Goal: Information Seeking & Learning: Find specific fact

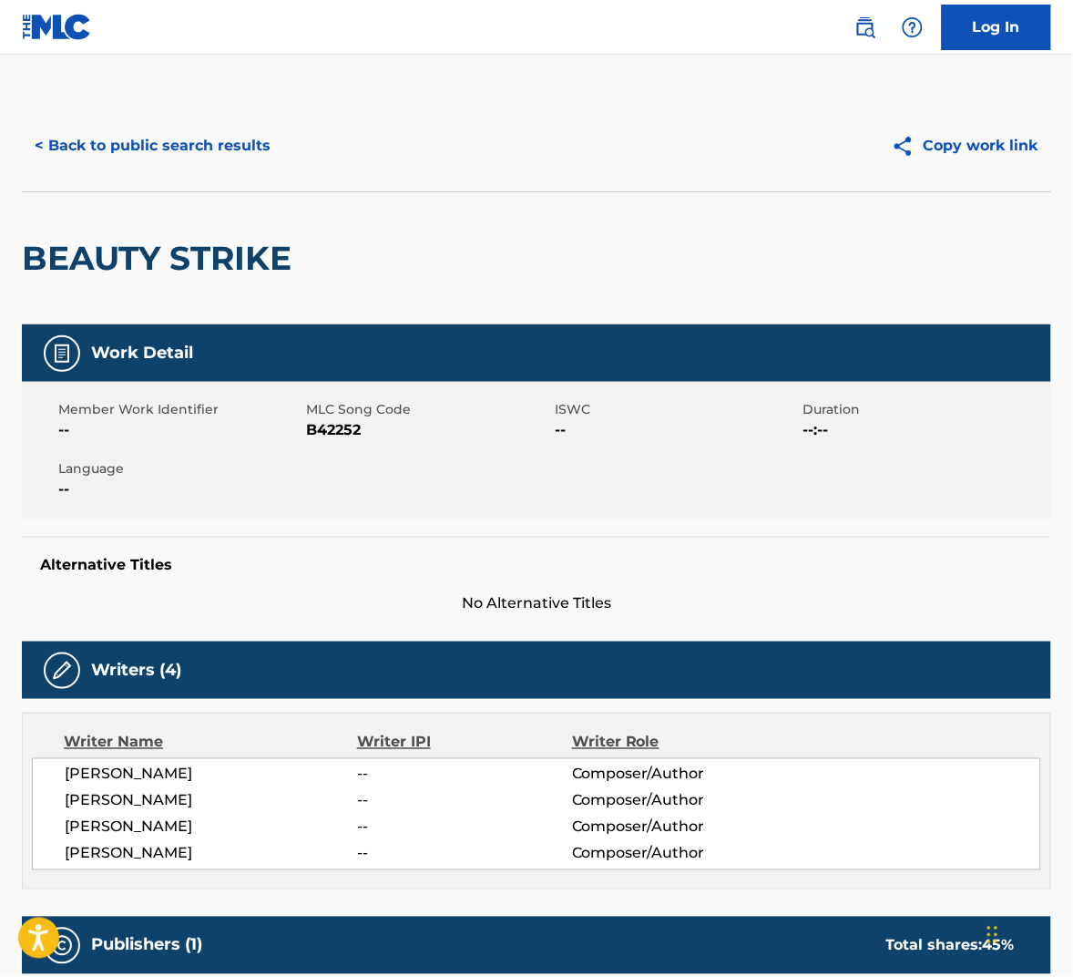
click at [219, 151] on button "< Back to public search results" at bounding box center [152, 146] width 261 height 46
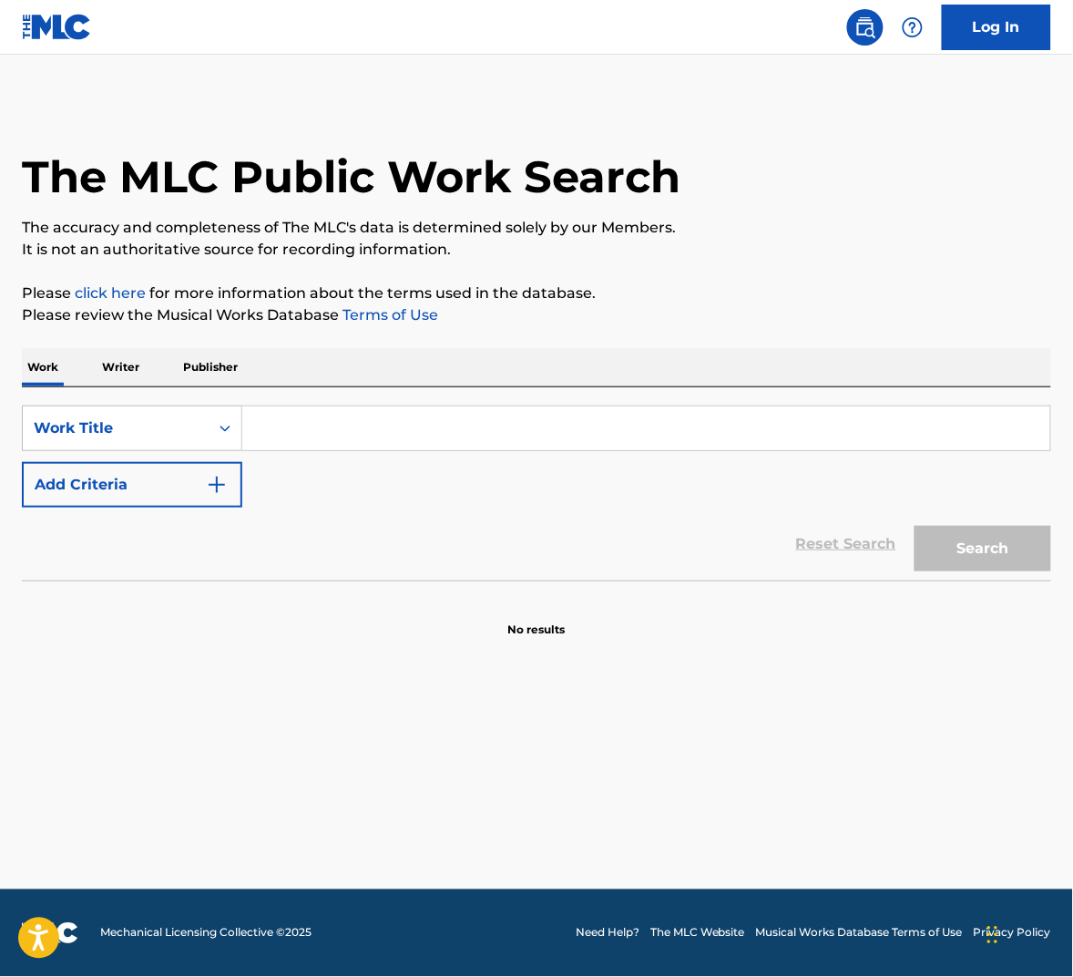
click at [393, 401] on div "SearchWithCriteria8a401653-4ec2-49ec-925c-a227a0da3183 Work Title Add Criteria …" at bounding box center [536, 483] width 1029 height 193
click at [410, 424] on input "Search Form" at bounding box center [646, 428] width 808 height 44
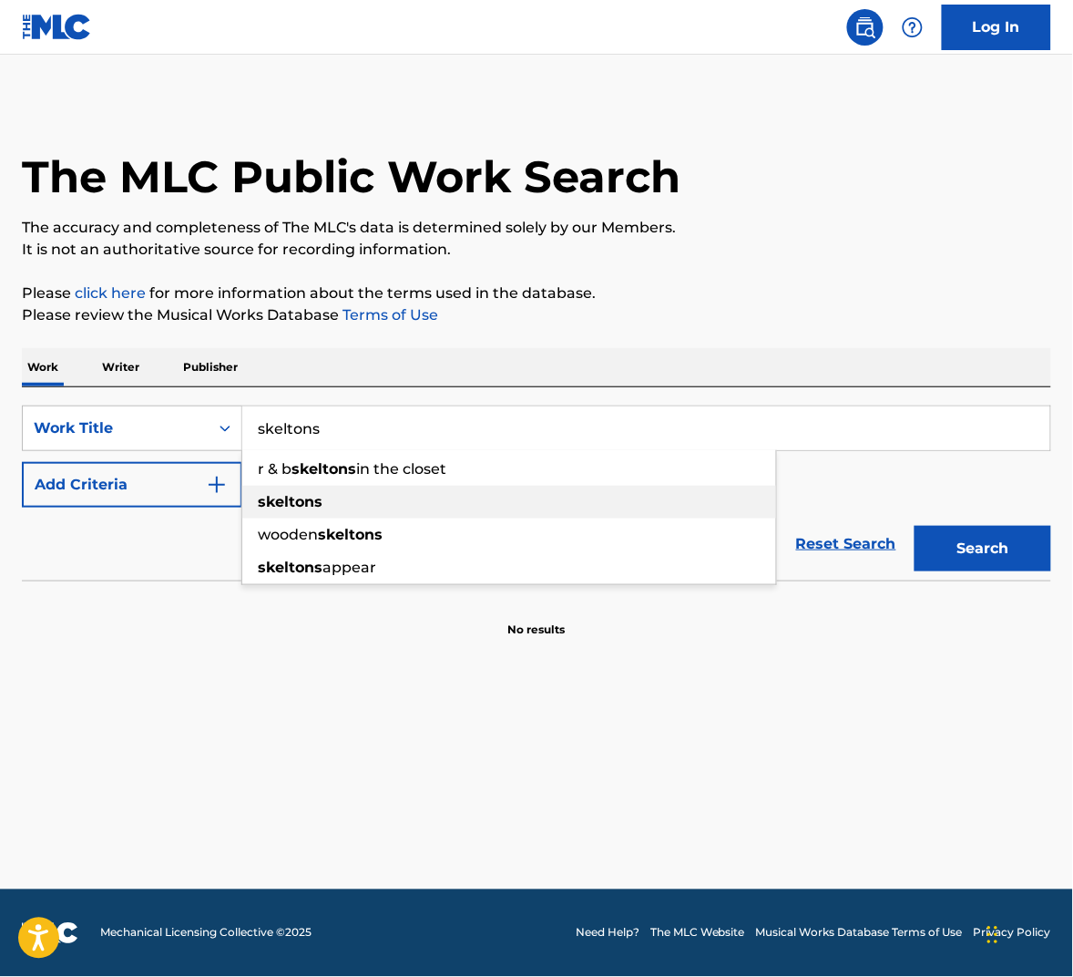
type input "skeltons"
click at [393, 503] on div "skeltons" at bounding box center [509, 502] width 534 height 33
click at [185, 498] on button "Add Criteria" at bounding box center [132, 485] width 220 height 46
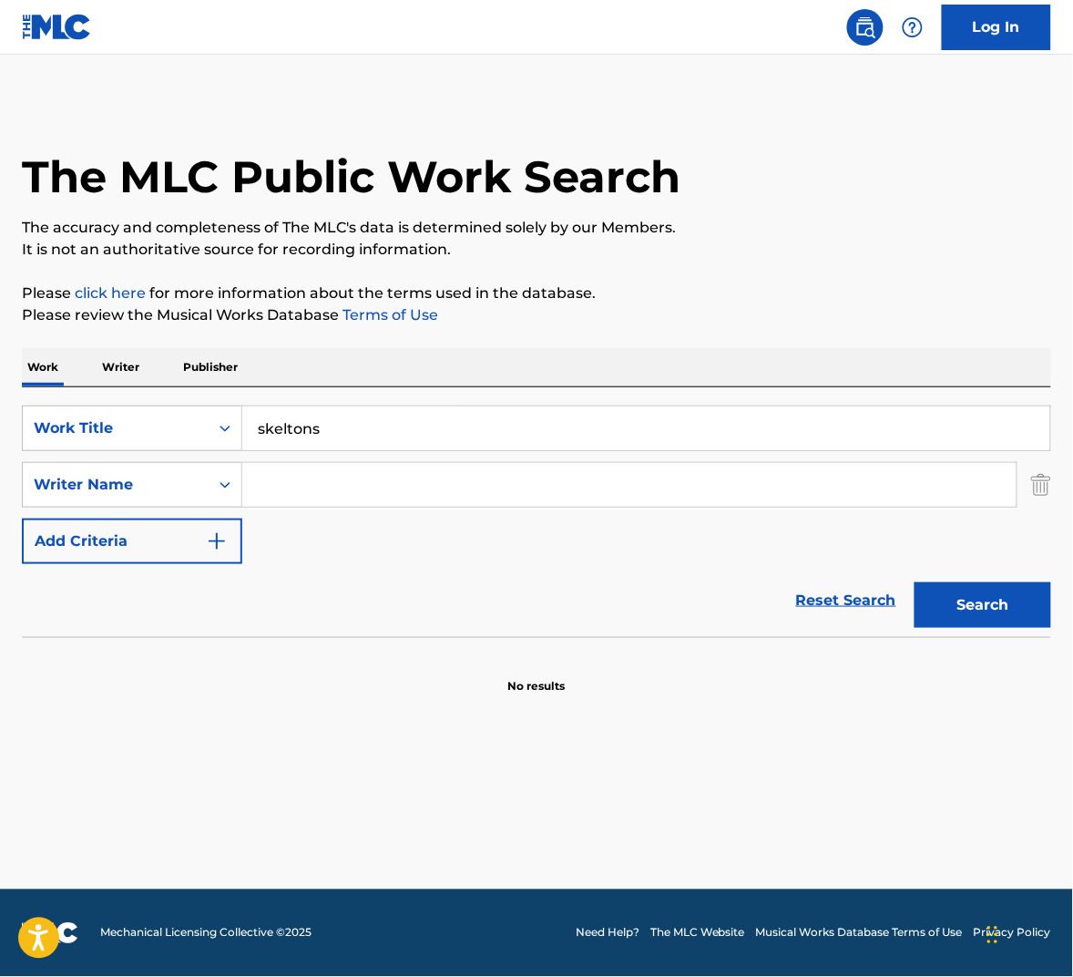
click at [334, 486] on input "Search Form" at bounding box center [629, 485] width 774 height 44
type input "smith"
click at [915, 582] on button "Search" at bounding box center [983, 605] width 137 height 46
click at [264, 450] on div "skeltons" at bounding box center [646, 428] width 809 height 46
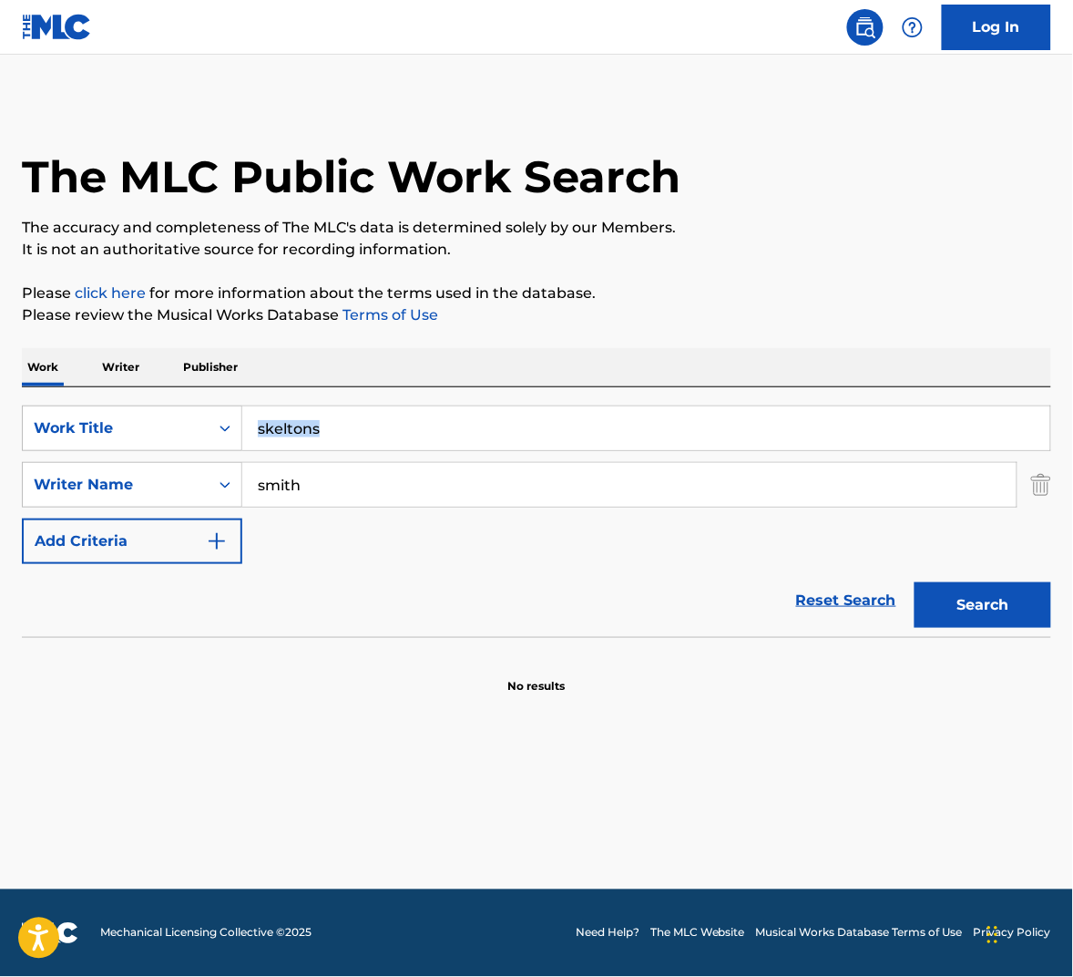
click at [274, 438] on input "skeltons" at bounding box center [646, 428] width 808 height 44
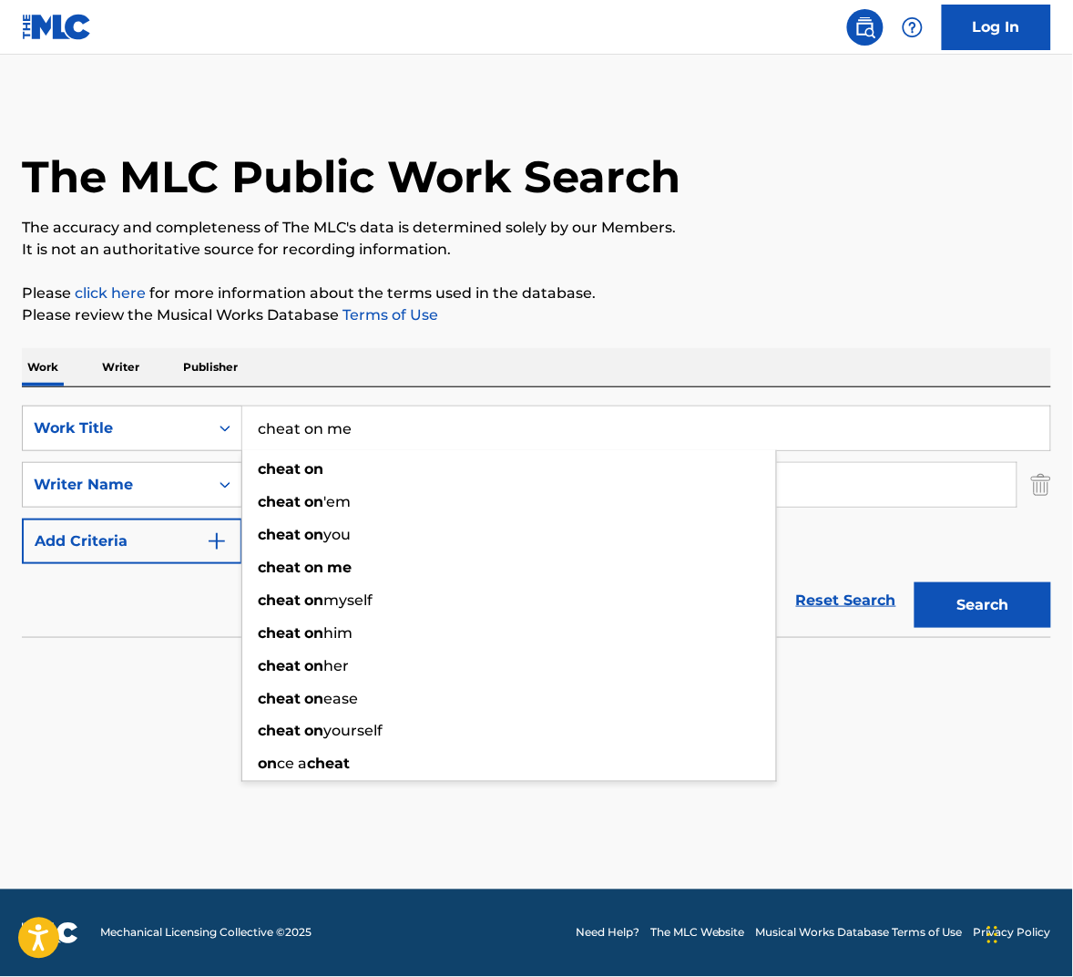
type input "cheat on me"
click at [915, 582] on button "Search" at bounding box center [983, 605] width 137 height 46
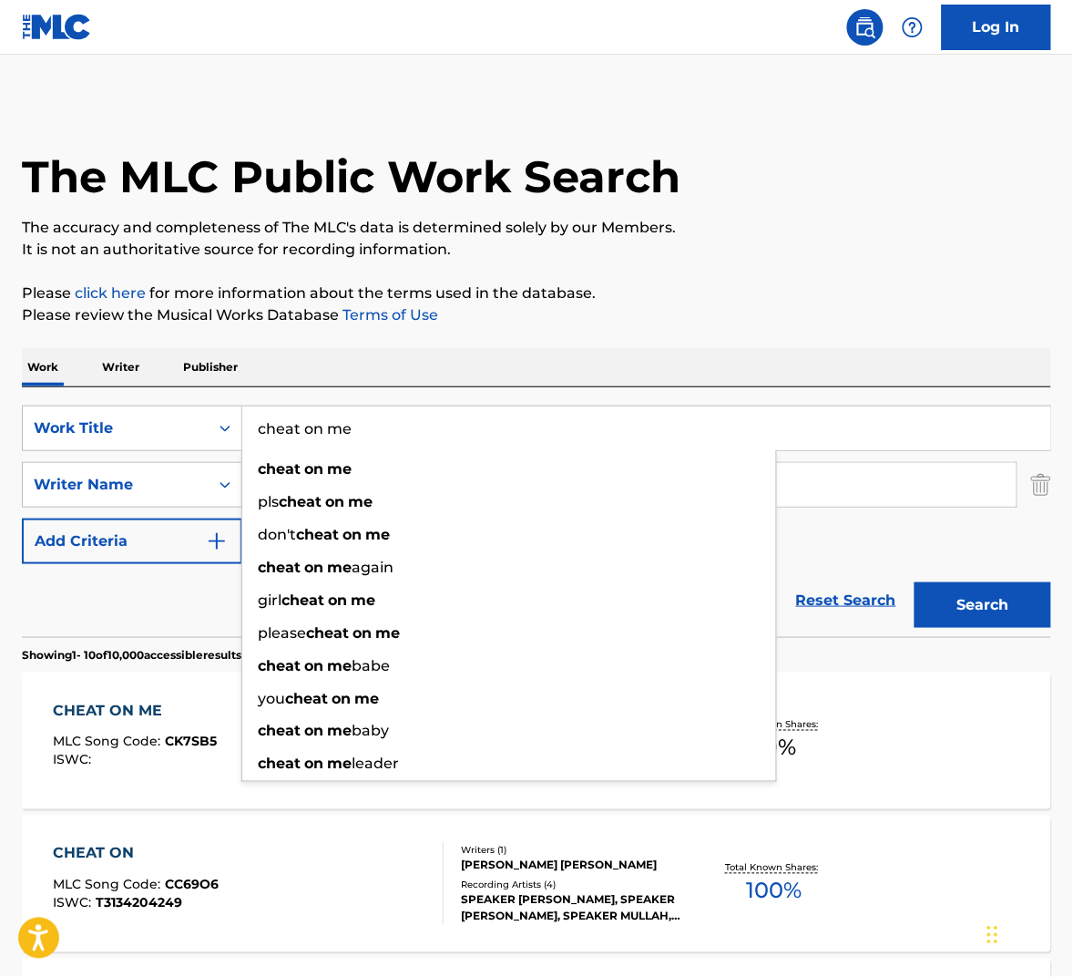
click at [794, 225] on p "The accuracy and completeness of The MLC's data is determined solely by our Mem…" at bounding box center [536, 228] width 1029 height 22
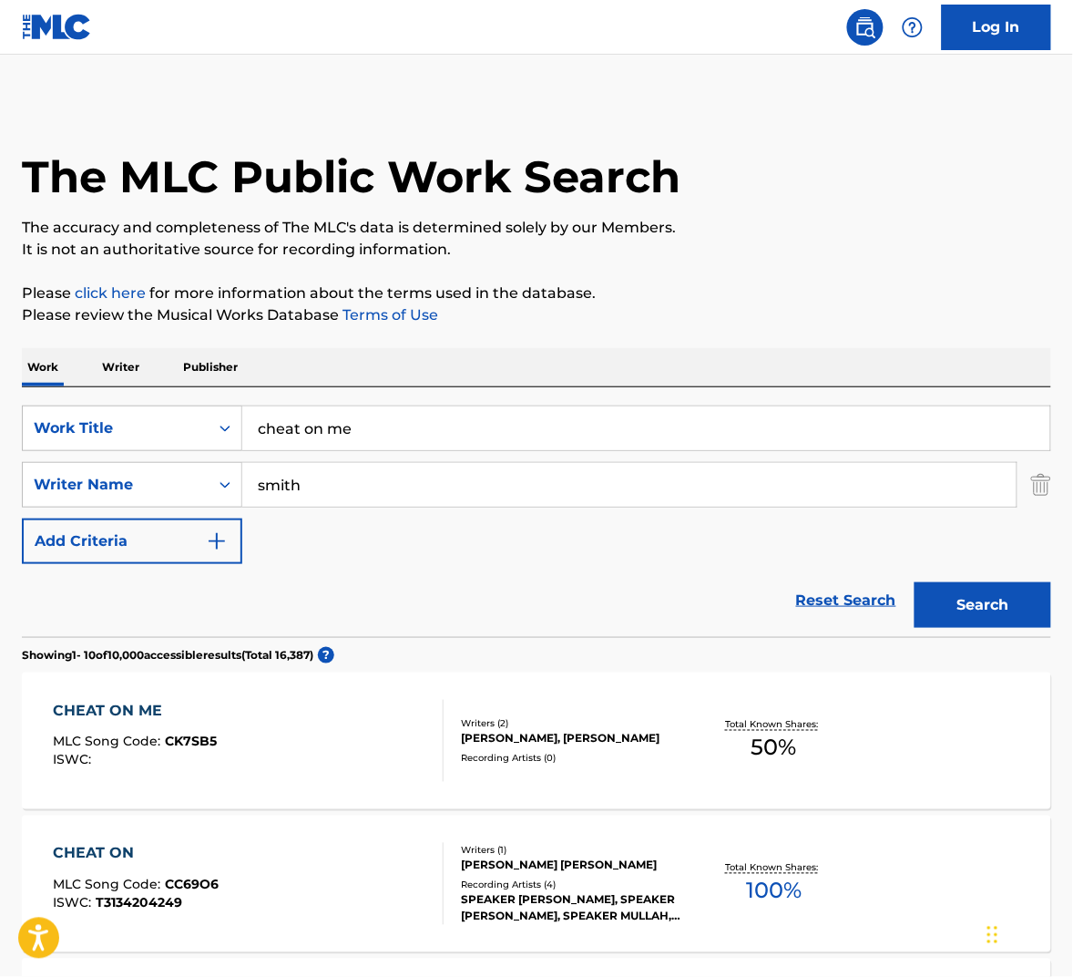
click at [608, 741] on div "[PERSON_NAME], [PERSON_NAME]" at bounding box center [574, 739] width 227 height 16
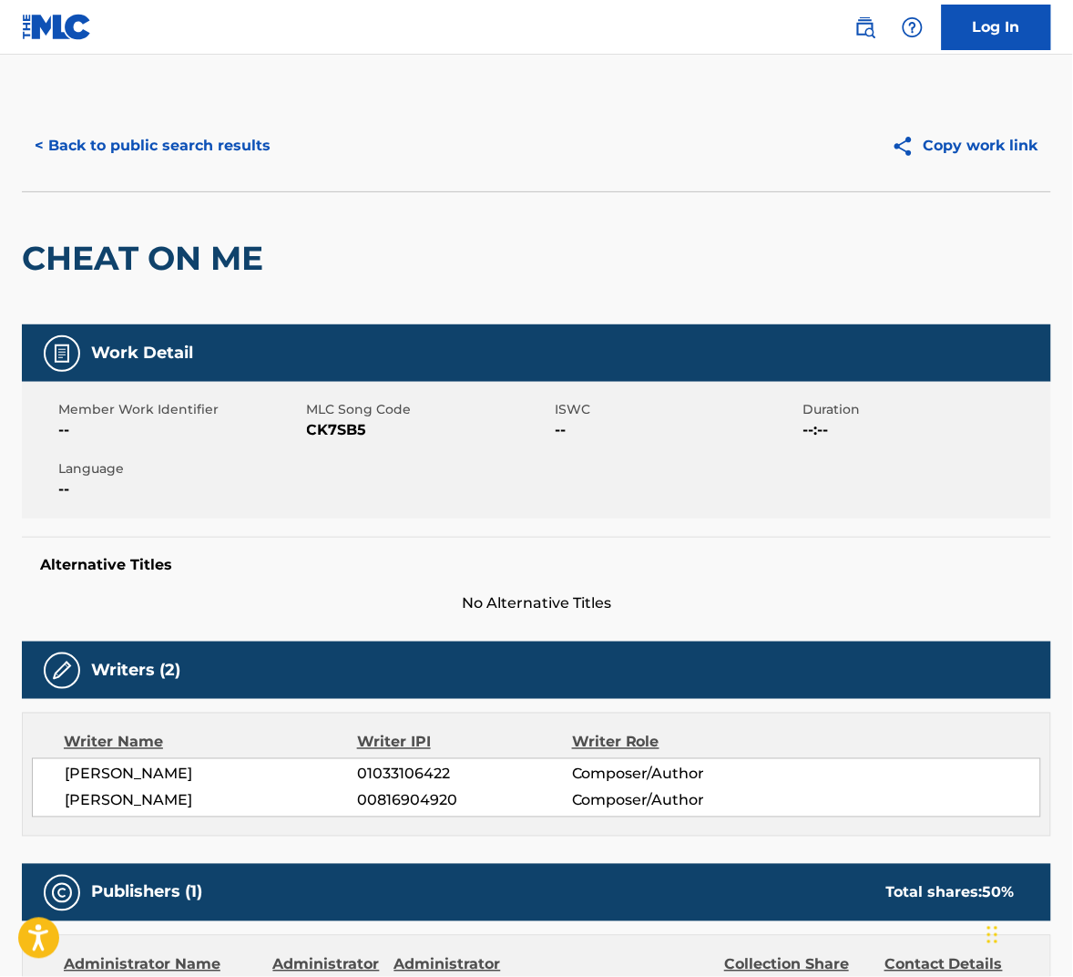
click at [200, 142] on button "< Back to public search results" at bounding box center [152, 146] width 261 height 46
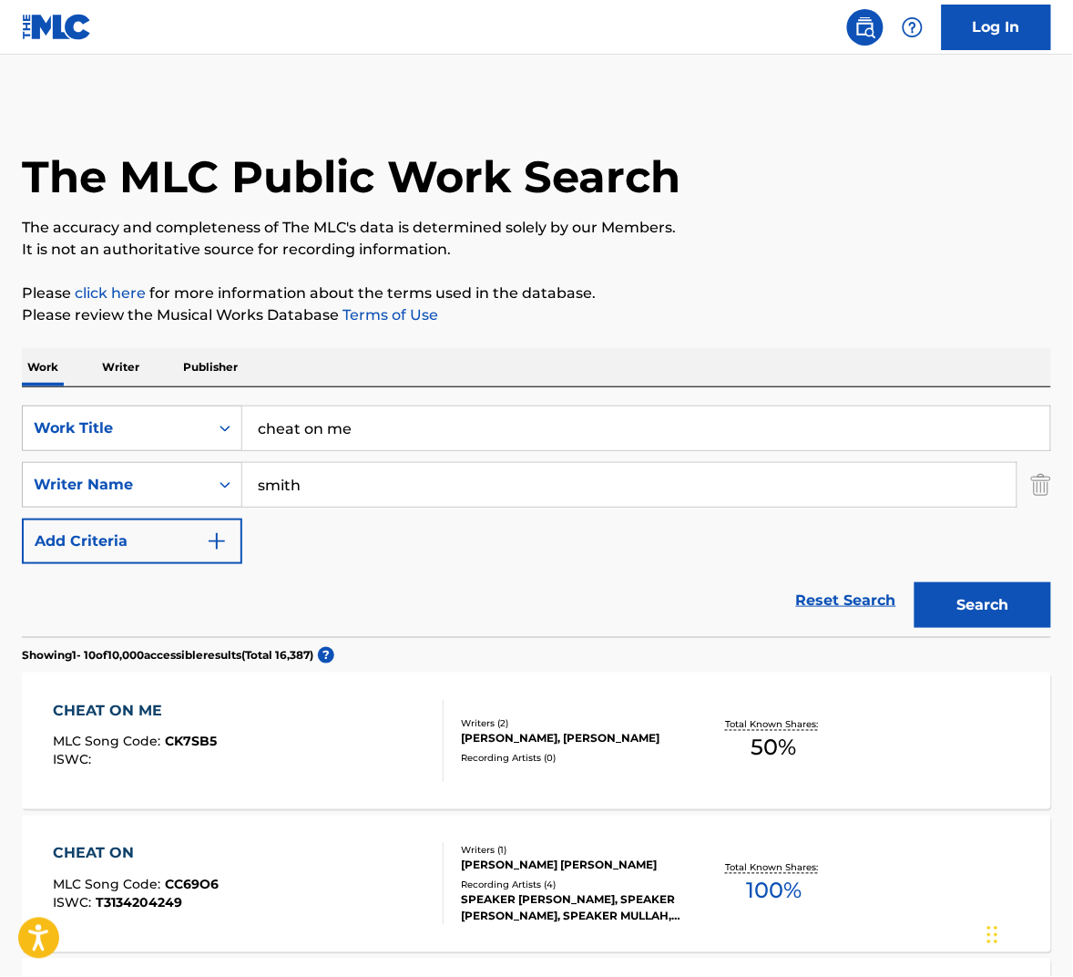
click at [364, 423] on input "cheat on me" at bounding box center [646, 428] width 808 height 44
drag, startPoint x: 364, startPoint y: 423, endPoint x: 637, endPoint y: 502, distance: 283.7
click at [365, 423] on input "cheat on me" at bounding box center [646, 428] width 808 height 44
paste input "skeletons"
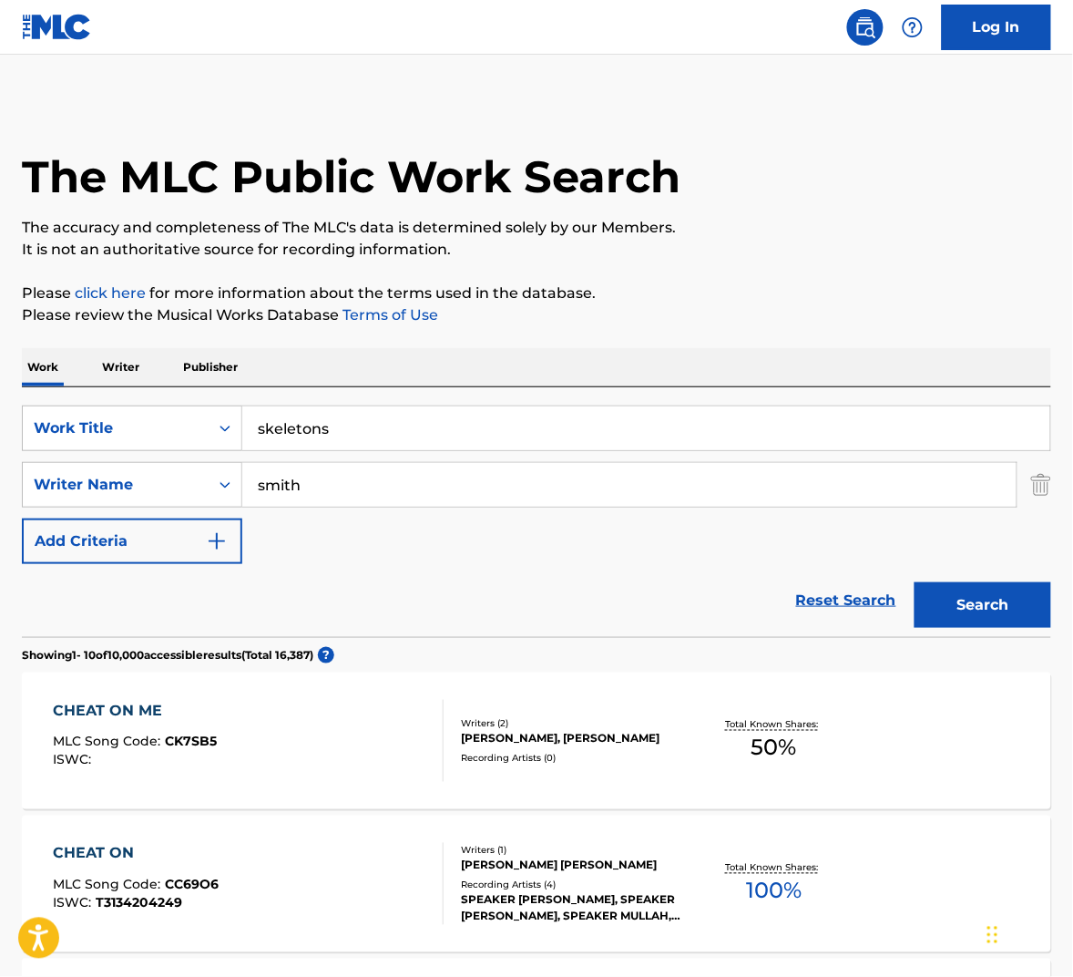
type input "skeletons"
click at [985, 592] on button "Search" at bounding box center [983, 605] width 137 height 46
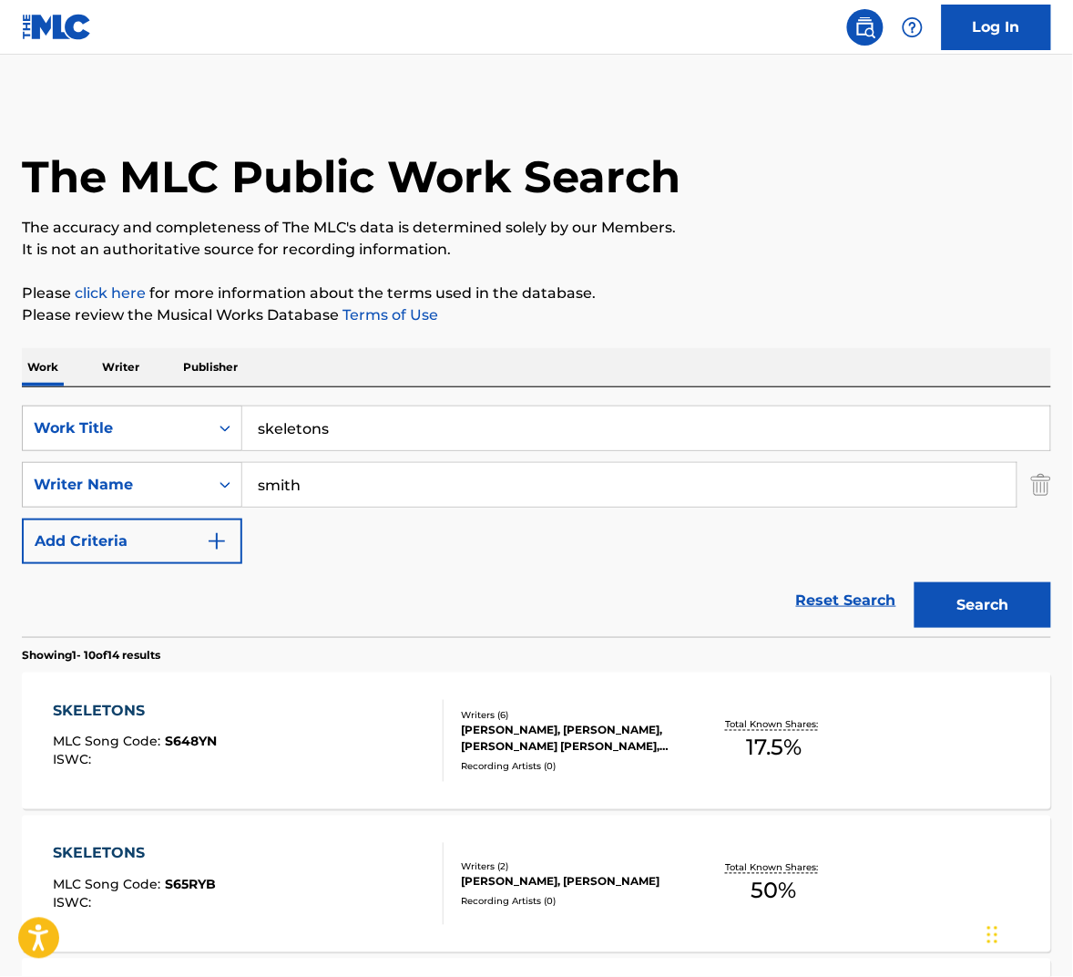
click at [679, 855] on div "SKELETONS MLC Song Code : S65RYB ISWC : Writers ( 2 ) [PERSON_NAME], [PERSON_NA…" at bounding box center [536, 883] width 1029 height 137
